Goal: Task Accomplishment & Management: Use online tool/utility

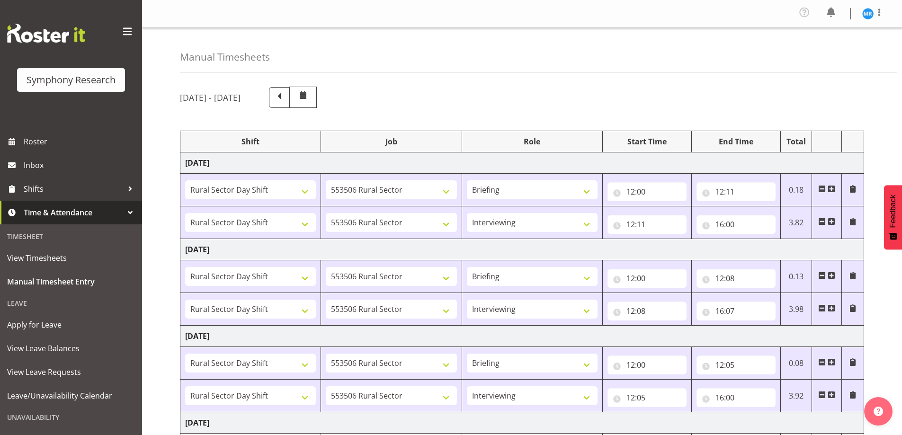
select select "81297"
select select "10587"
select select "81297"
select select "10587"
select select "47"
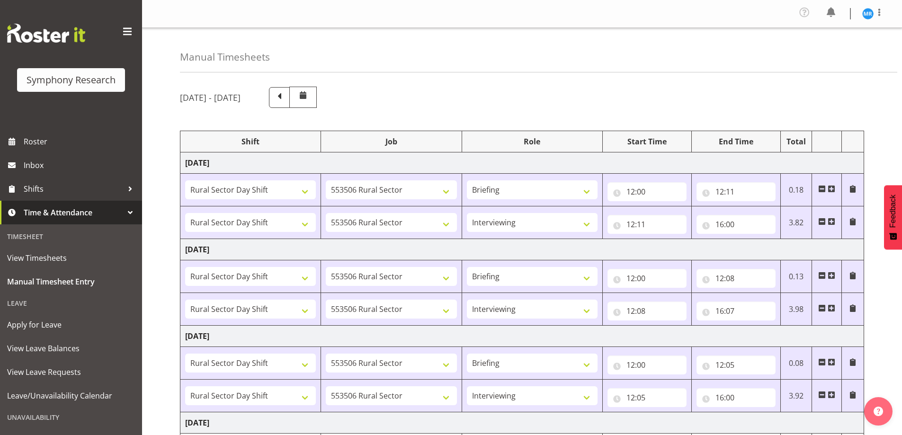
select select "81297"
select select "10587"
select select "81297"
select select "10587"
select select "47"
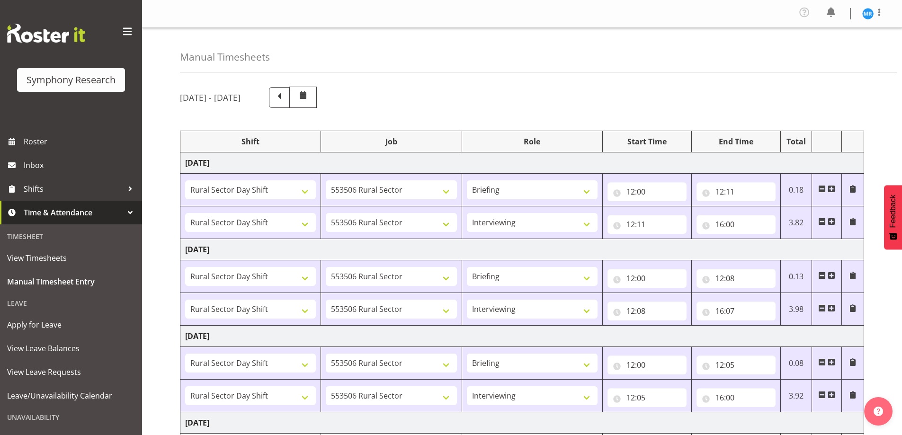
select select "81297"
select select "10587"
select select "81297"
select select "10587"
select select "47"
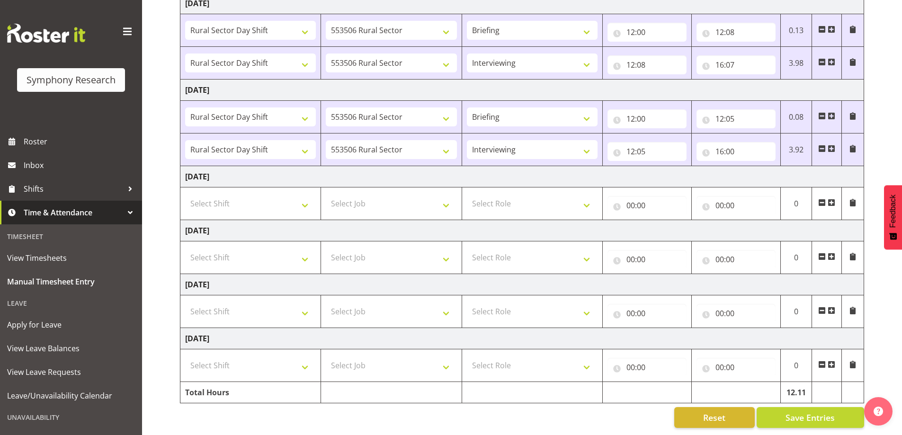
scroll to position [253, 0]
click at [813, 412] on span "Save Entries" at bounding box center [810, 418] width 49 height 12
